Goal: Information Seeking & Learning: Learn about a topic

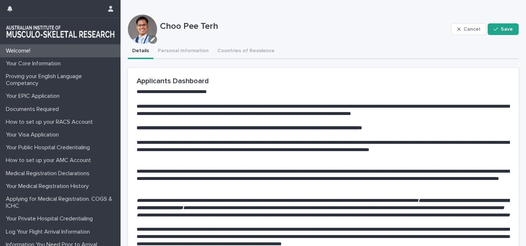
click at [152, 40] on icon "button" at bounding box center [153, 39] width 4 height 4
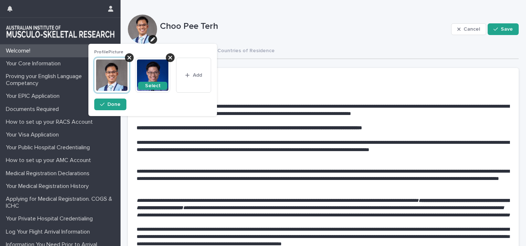
click at [369, 34] on div "Choo Pee Terh" at bounding box center [304, 29] width 288 height 16
click at [106, 105] on div "button" at bounding box center [103, 104] width 7 height 5
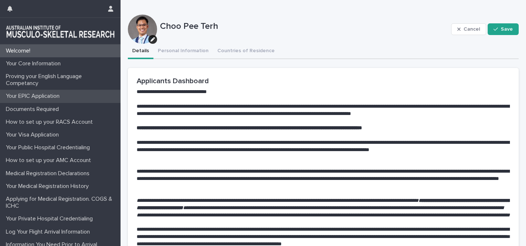
scroll to position [1, 0]
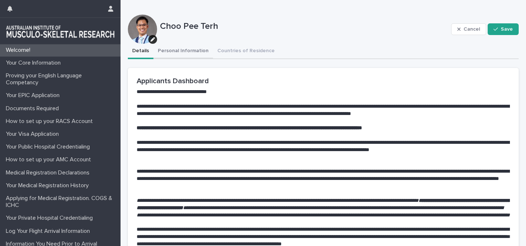
click at [184, 52] on button "Personal Information" at bounding box center [183, 51] width 60 height 15
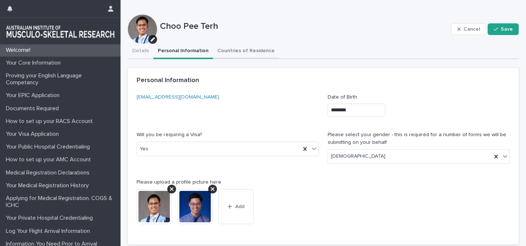
click at [243, 49] on button "Countries of Residence" at bounding box center [246, 51] width 66 height 15
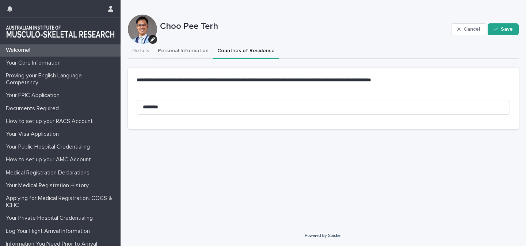
click at [174, 52] on button "Personal Information" at bounding box center [183, 51] width 60 height 15
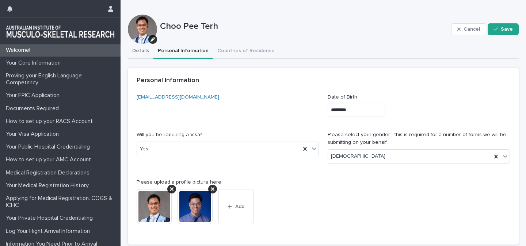
click at [143, 48] on button "Details" at bounding box center [141, 51] width 26 height 15
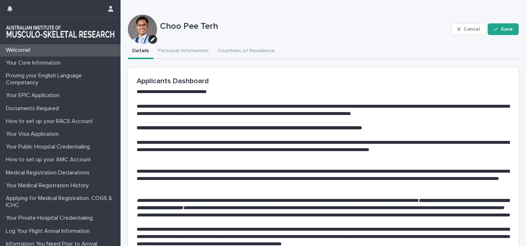
scroll to position [175, 0]
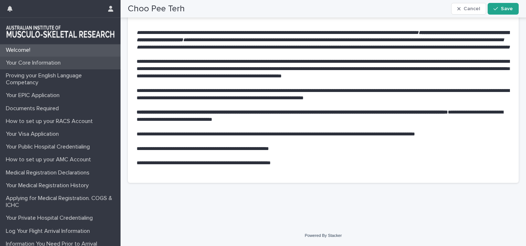
click at [40, 60] on p "Your Core Information" at bounding box center [35, 63] width 64 height 7
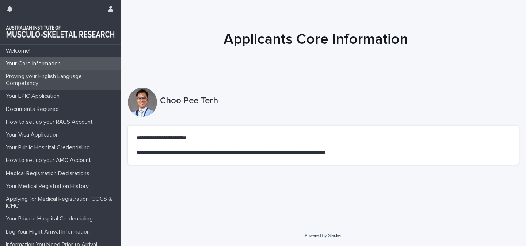
click at [64, 75] on p "Proving your English Language Competancy" at bounding box center [62, 80] width 118 height 14
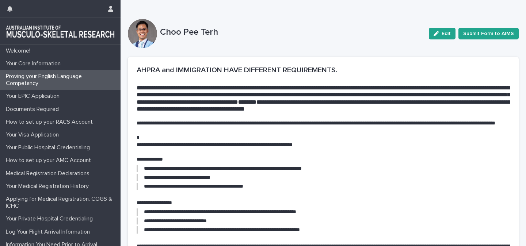
scroll to position [254, 0]
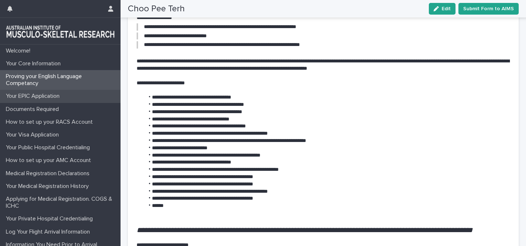
click at [39, 98] on p "Your EPIC Application" at bounding box center [34, 96] width 62 height 7
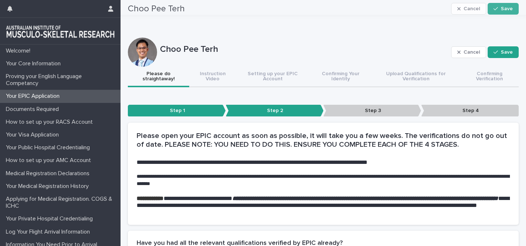
scroll to position [20, 0]
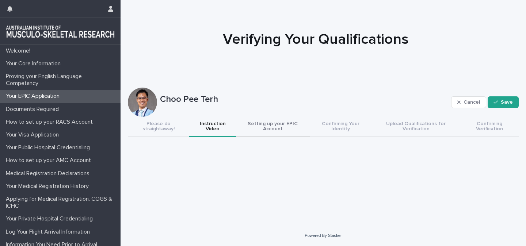
click at [274, 124] on button "Setting up your EPIC Account" at bounding box center [273, 127] width 74 height 20
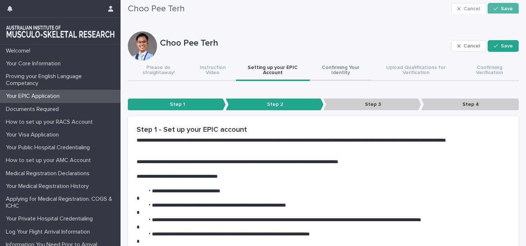
scroll to position [3, 0]
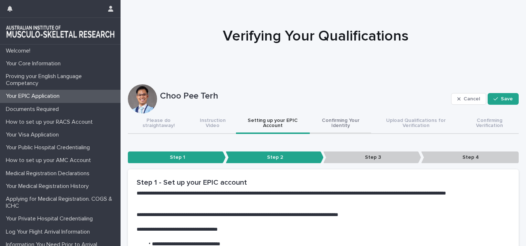
click at [342, 126] on button "Confirming Your Identity" at bounding box center [340, 124] width 61 height 20
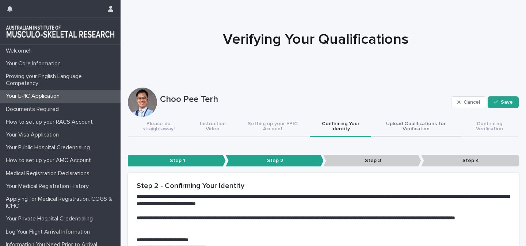
click at [400, 133] on button "Upload Qualifications for Verification" at bounding box center [415, 127] width 89 height 20
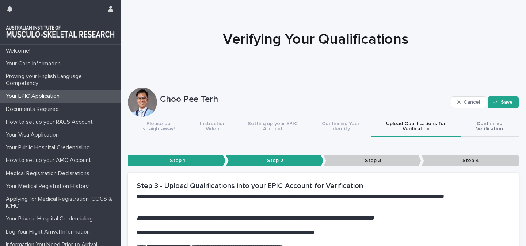
click at [489, 124] on button "Confirming Verification" at bounding box center [490, 127] width 58 height 20
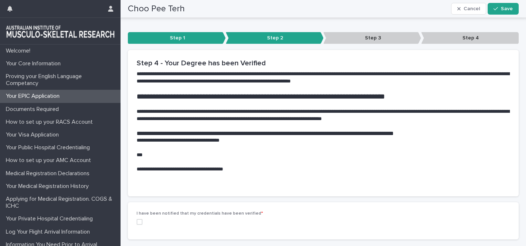
scroll to position [122, 0]
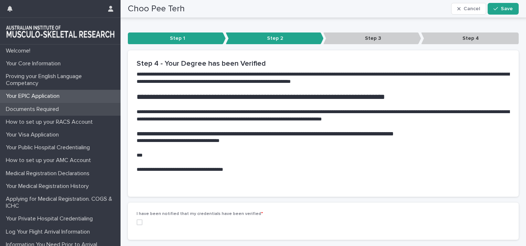
click at [47, 107] on p "Documents Required" at bounding box center [34, 109] width 62 height 7
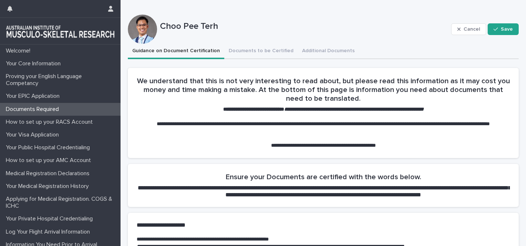
scroll to position [15, 0]
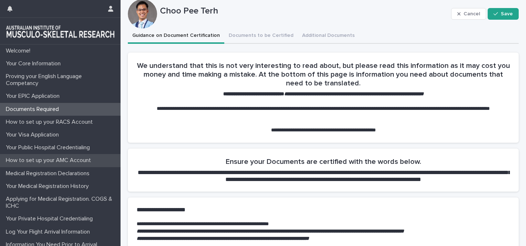
click at [31, 164] on p "How to set up your AMC Account" at bounding box center [50, 160] width 94 height 7
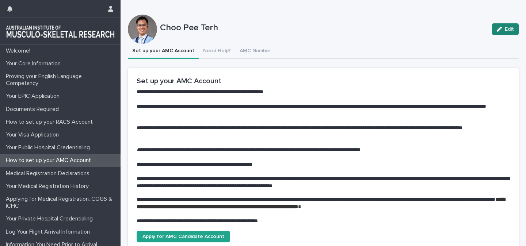
click at [506, 32] on button "Edit" at bounding box center [505, 29] width 27 height 12
click at [217, 51] on button "Need Help?" at bounding box center [217, 51] width 37 height 15
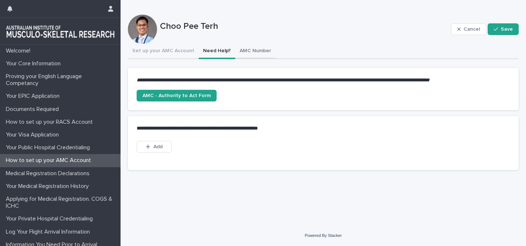
click at [253, 50] on button "AMC Number" at bounding box center [255, 51] width 40 height 15
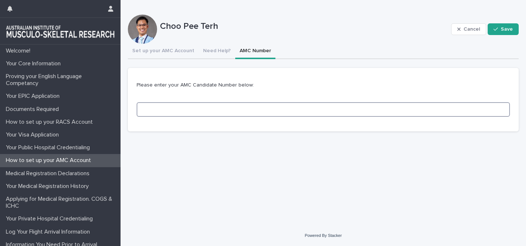
click at [220, 109] on input at bounding box center [323, 109] width 373 height 15
type input "*******"
click at [502, 31] on span "Save" at bounding box center [507, 29] width 12 height 5
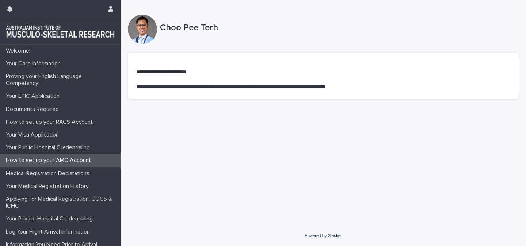
click at [46, 160] on p "How to set up your AMC Account" at bounding box center [50, 160] width 94 height 7
click at [79, 176] on p "Medical Registration Declarations" at bounding box center [49, 173] width 92 height 7
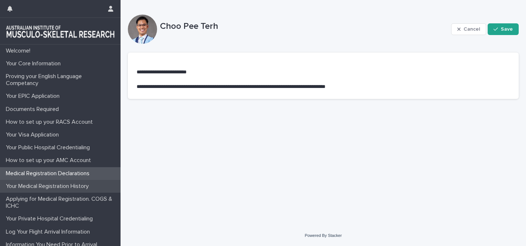
click at [61, 183] on p "Your Medical Registration History" at bounding box center [49, 186] width 92 height 7
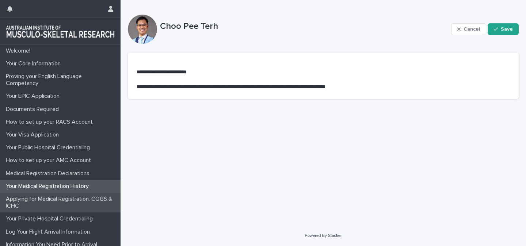
click at [61, 200] on p "Applying for Medical Registration. COGS & ICHC" at bounding box center [62, 203] width 118 height 14
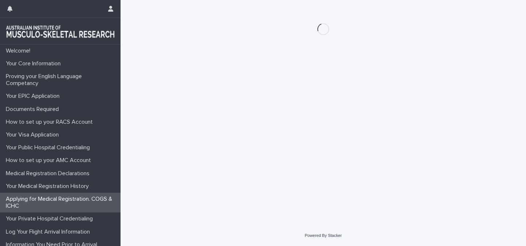
scroll to position [38, 0]
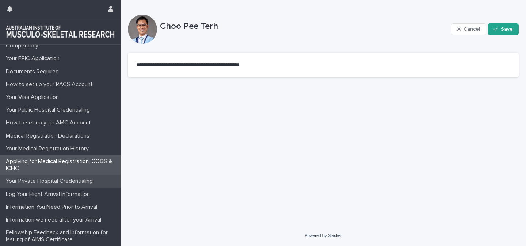
click at [58, 182] on p "Your Private Hospital Credentialing" at bounding box center [51, 181] width 96 height 7
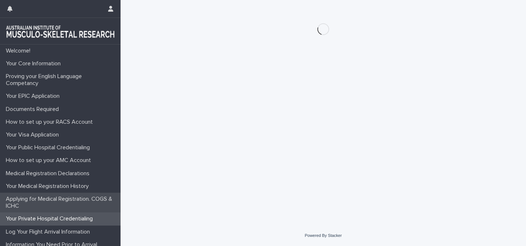
scroll to position [38, 0]
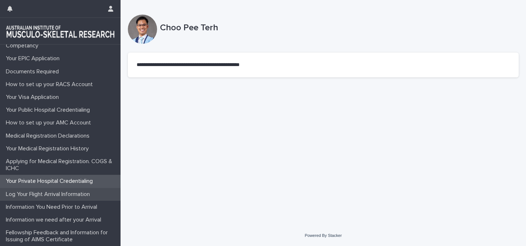
click at [63, 192] on p "Log Your Flight Arrival Information" at bounding box center [49, 194] width 93 height 7
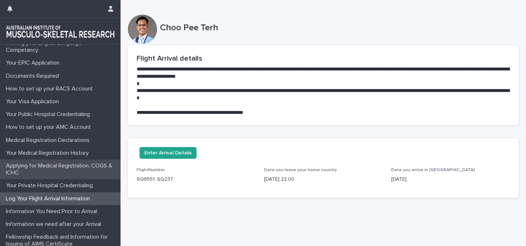
scroll to position [38, 0]
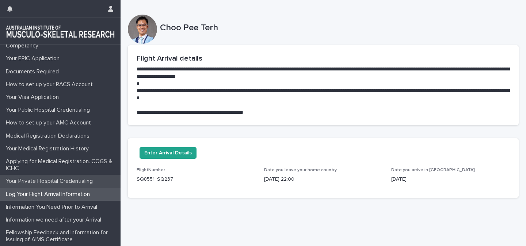
click at [75, 180] on p "Your Private Hospital Credentialing" at bounding box center [51, 181] width 96 height 7
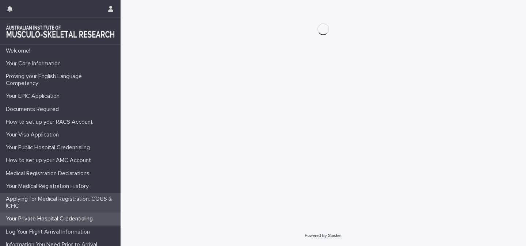
scroll to position [38, 0]
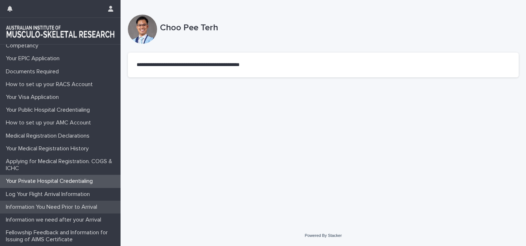
click at [71, 206] on p "Information You Need Prior to Arrival" at bounding box center [53, 207] width 100 height 7
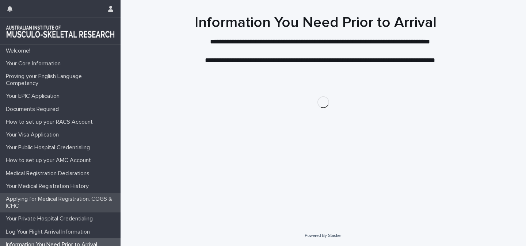
scroll to position [38, 0]
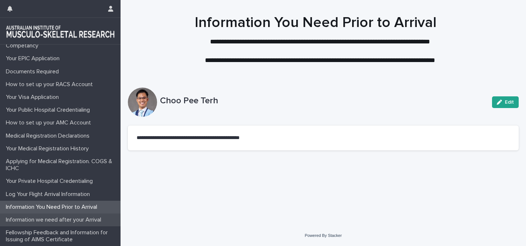
click at [45, 221] on p "Information we need after your Arrival" at bounding box center [55, 220] width 104 height 7
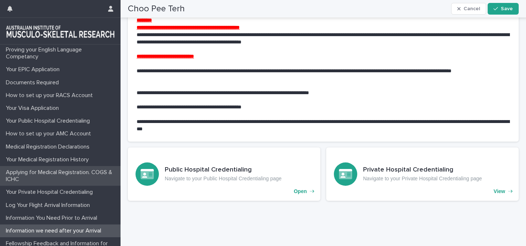
scroll to position [38, 0]
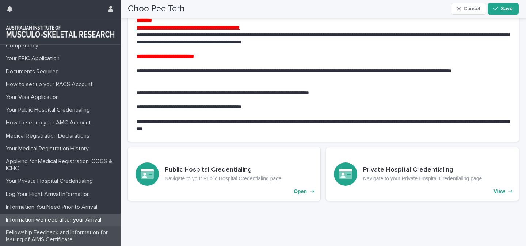
click at [66, 234] on p "Fellowship Feedback and Information for Issuing of AIMS Certificate" at bounding box center [62, 236] width 118 height 14
